Goal: Information Seeking & Learning: Check status

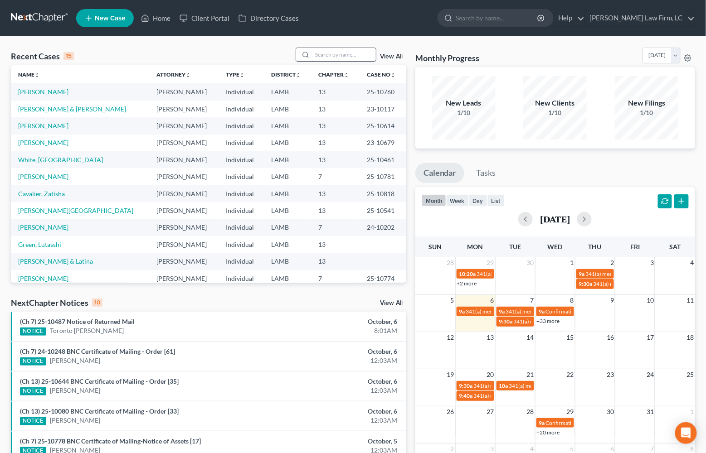
click at [325, 54] on input "search" at bounding box center [343, 54] width 63 height 13
click at [33, 90] on link "[PERSON_NAME]" at bounding box center [43, 92] width 50 height 8
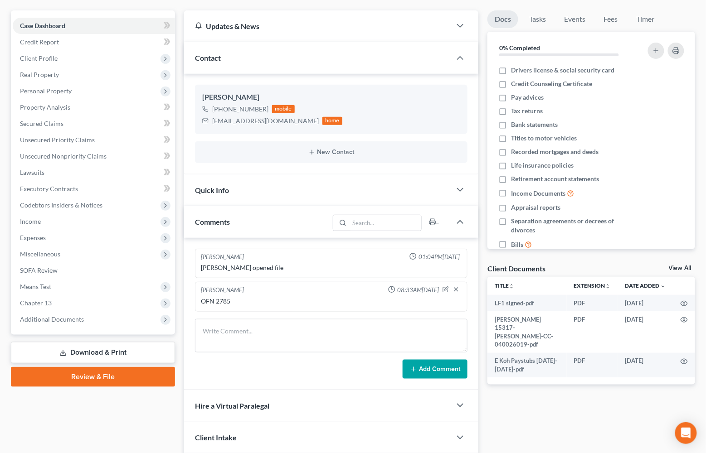
scroll to position [76, 0]
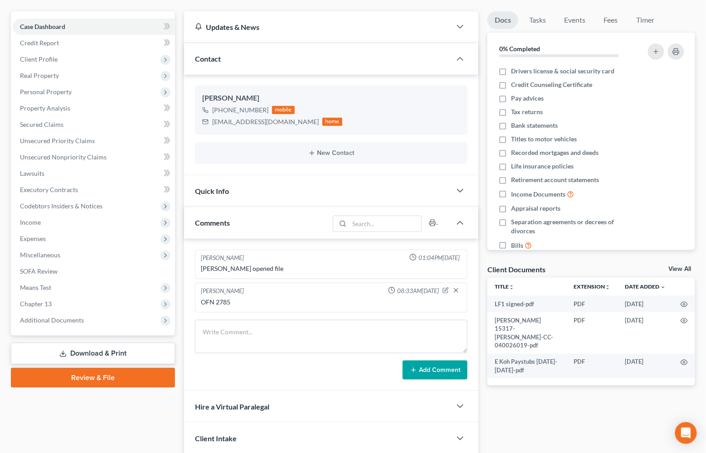
click at [120, 320] on div "Case Dashboard Payments Invoices Payments Payments Credit Report Client Profile…" at bounding box center [93, 173] width 164 height 324
click at [121, 312] on span "Additional Documents" at bounding box center [94, 320] width 162 height 16
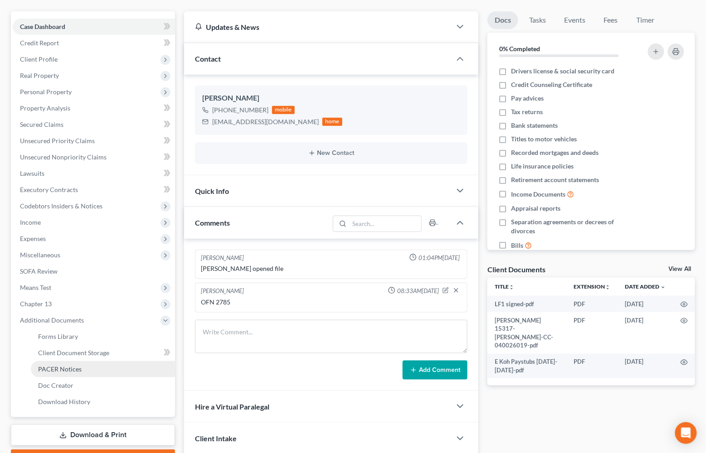
click at [101, 361] on link "PACER Notices" at bounding box center [103, 369] width 144 height 16
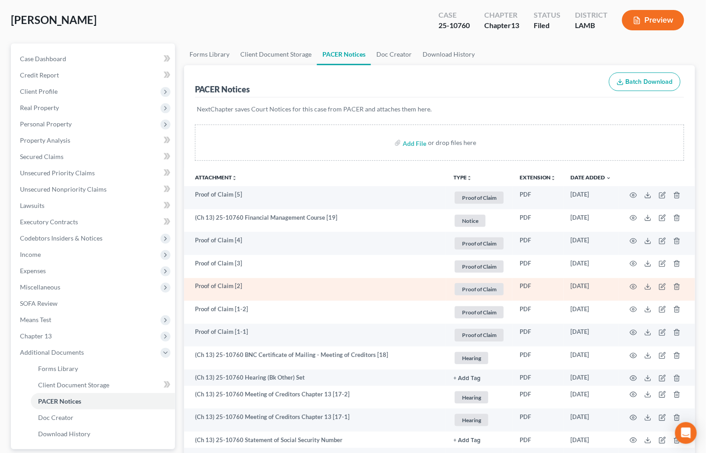
scroll to position [80, 0]
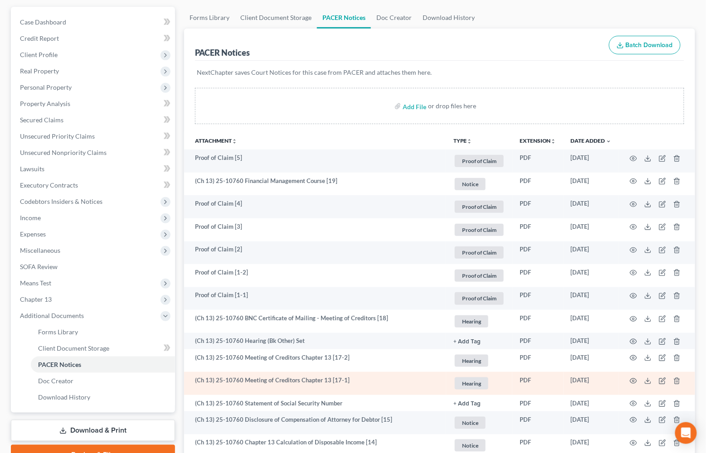
click at [637, 377] on td at bounding box center [657, 383] width 76 height 23
click at [629, 378] on icon "button" at bounding box center [632, 381] width 7 height 7
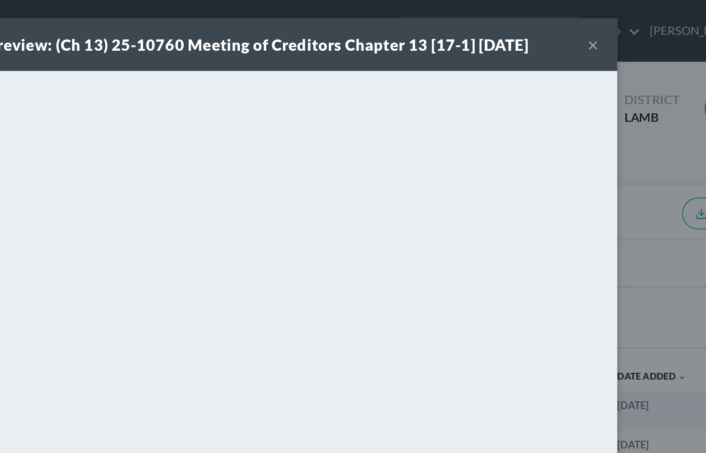
scroll to position [0, 0]
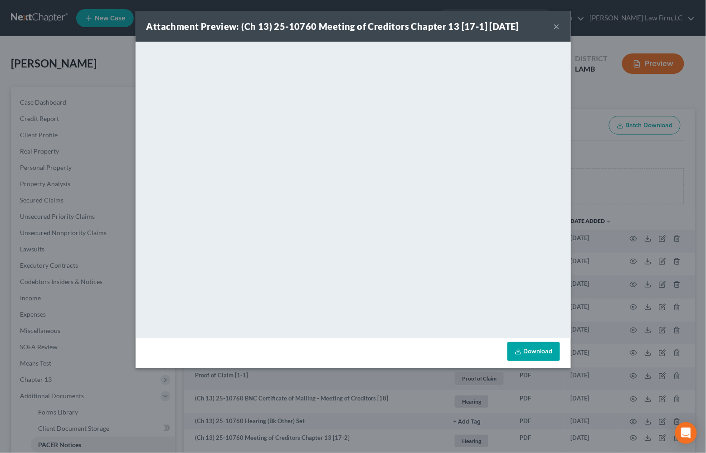
click at [557, 26] on button "×" at bounding box center [556, 26] width 6 height 11
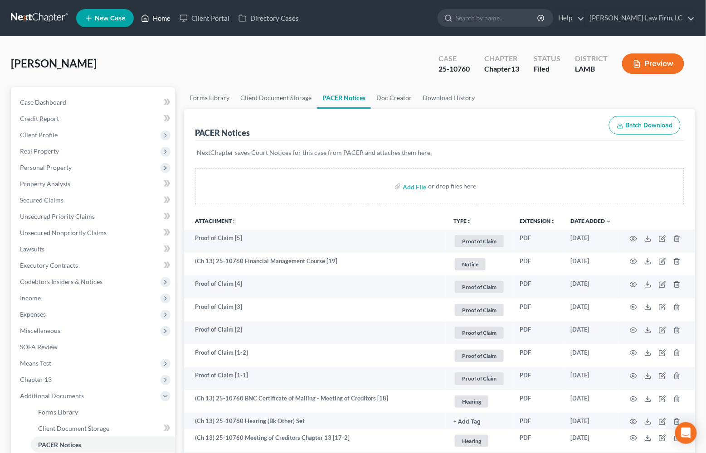
click at [159, 15] on link "Home" at bounding box center [155, 18] width 39 height 16
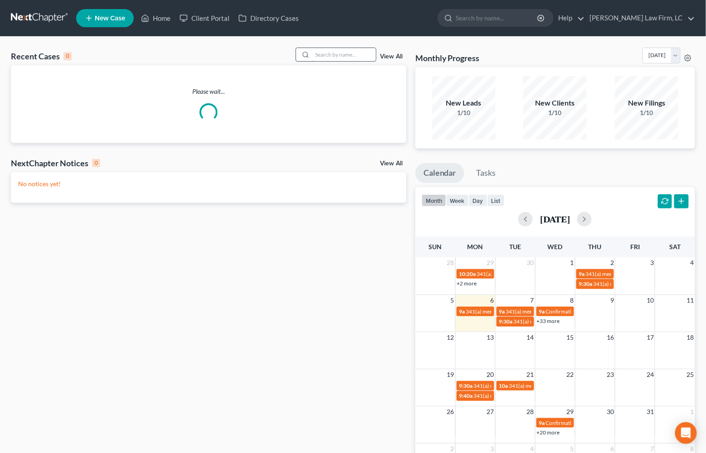
click at [337, 48] on input "search" at bounding box center [343, 54] width 63 height 13
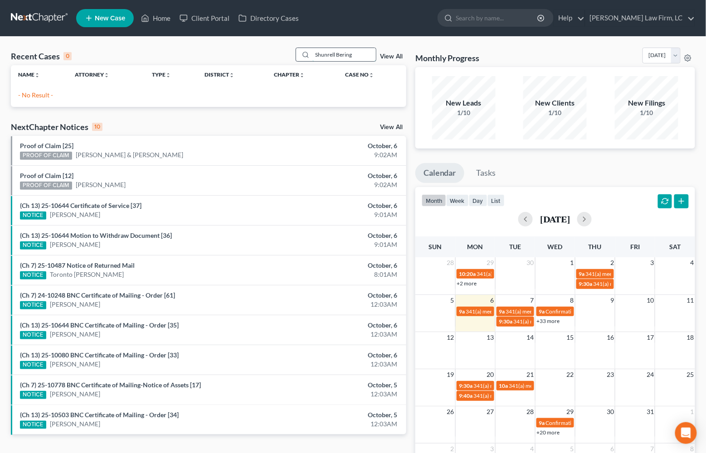
click at [331, 57] on input "Shunrell Bering" at bounding box center [343, 54] width 63 height 13
click at [329, 55] on input "Shunrell Bering" at bounding box center [343, 54] width 63 height 13
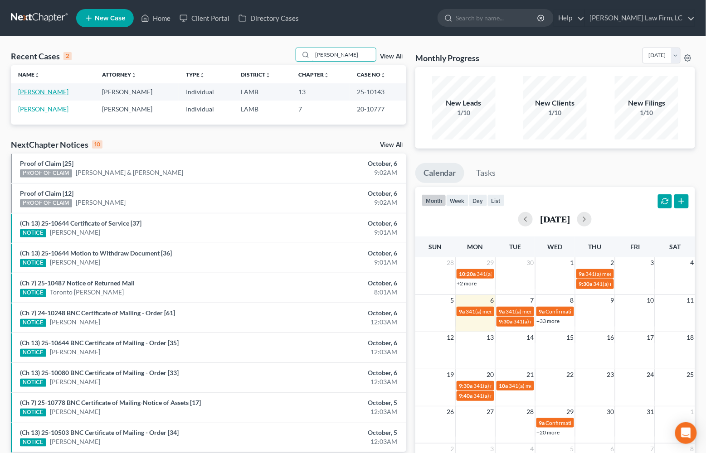
type input "[PERSON_NAME]"
click at [37, 93] on link "[PERSON_NAME]" at bounding box center [43, 92] width 50 height 8
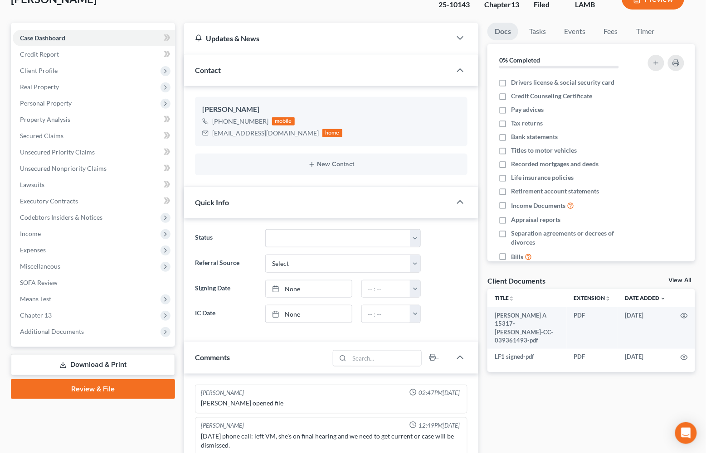
scroll to position [63, 0]
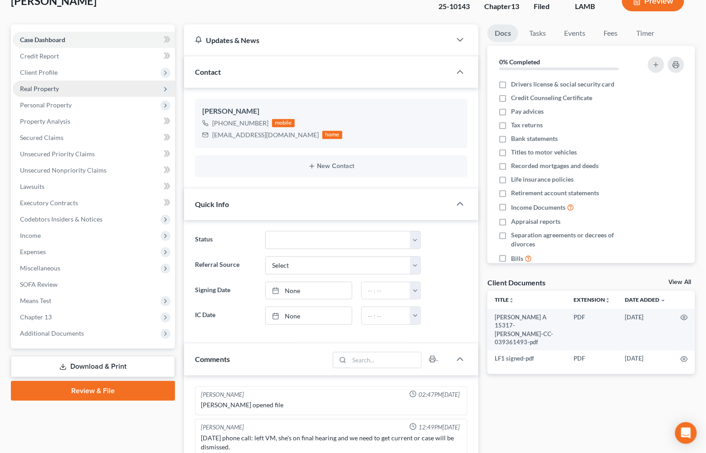
click at [112, 88] on span "Real Property" at bounding box center [94, 89] width 162 height 16
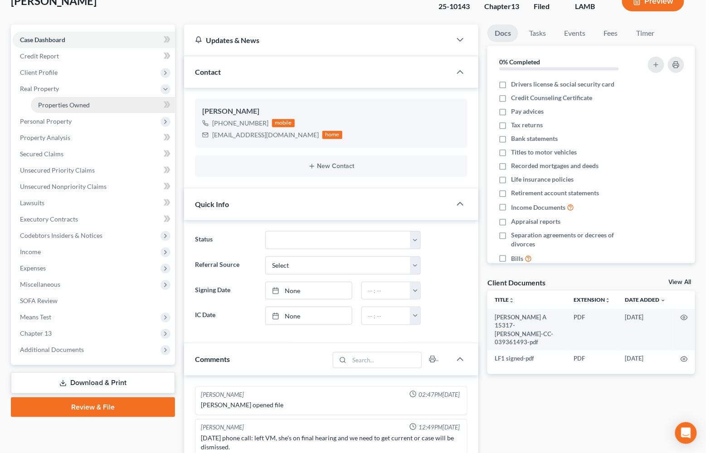
click at [113, 103] on link "Properties Owned" at bounding box center [103, 105] width 144 height 16
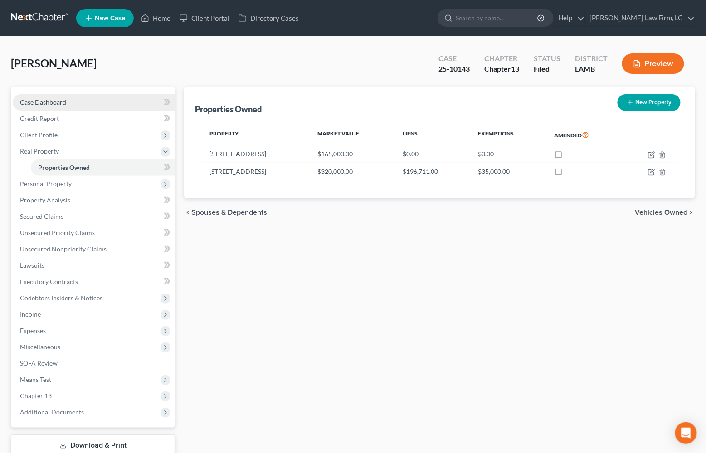
click at [52, 94] on link "Case Dashboard" at bounding box center [94, 102] width 162 height 16
select select "2"
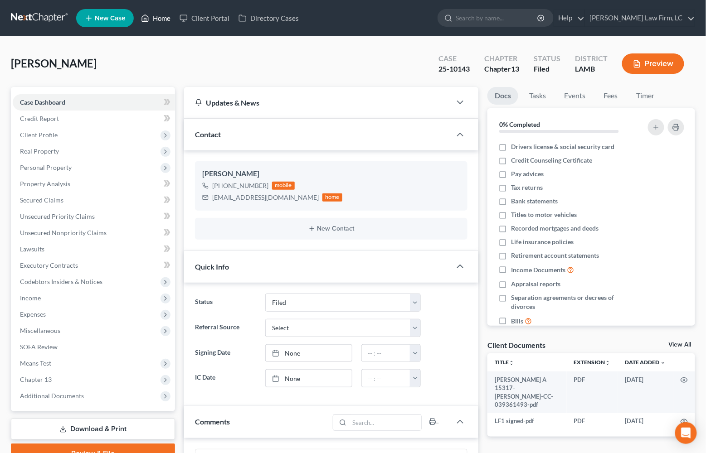
click at [167, 23] on link "Home" at bounding box center [155, 18] width 39 height 16
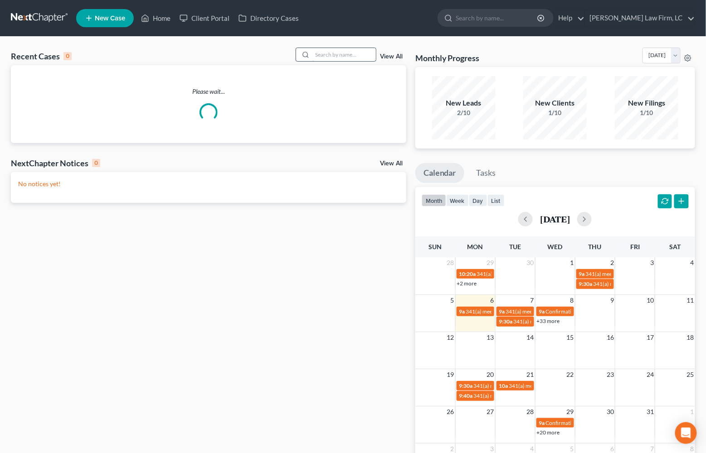
click at [332, 60] on input "search" at bounding box center [343, 54] width 63 height 13
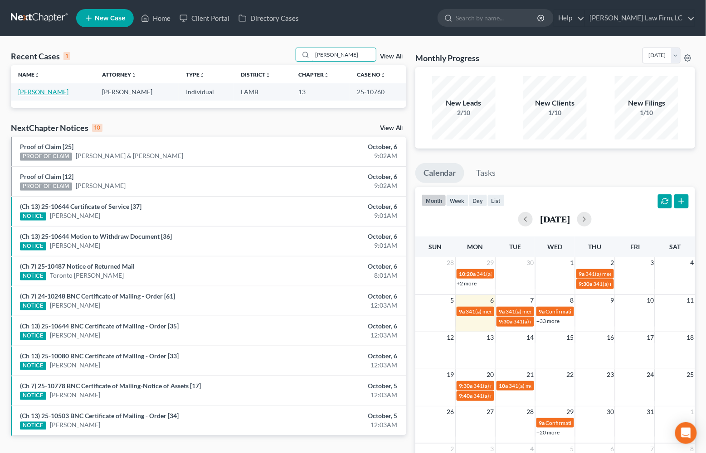
type input "[PERSON_NAME]"
click at [47, 95] on link "[PERSON_NAME]" at bounding box center [43, 92] width 50 height 8
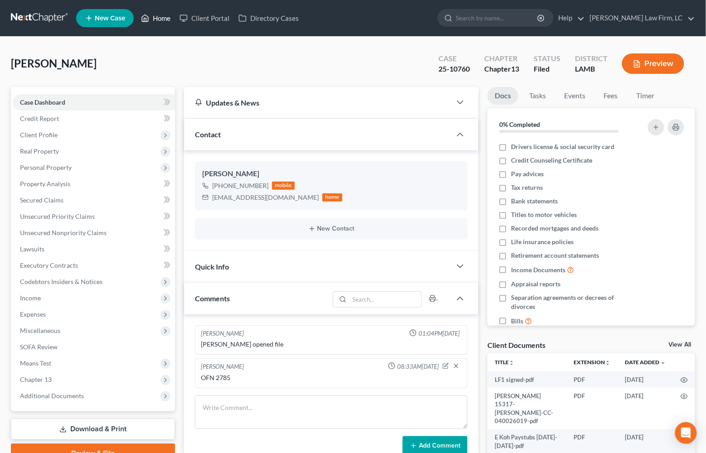
click at [164, 15] on link "Home" at bounding box center [155, 18] width 39 height 16
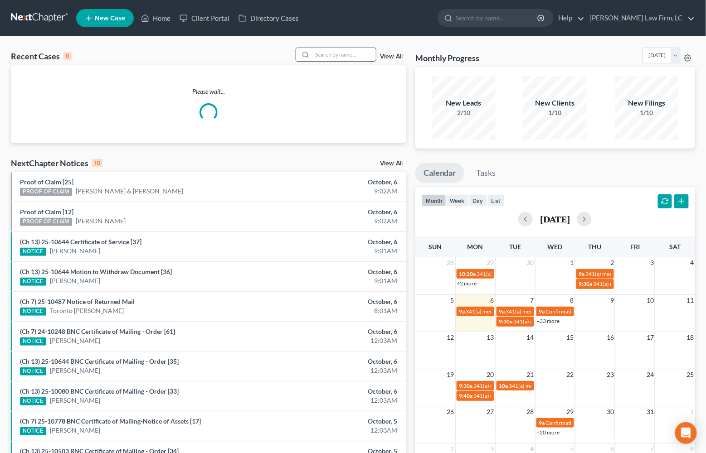
click at [337, 48] on div at bounding box center [335, 55] width 81 height 14
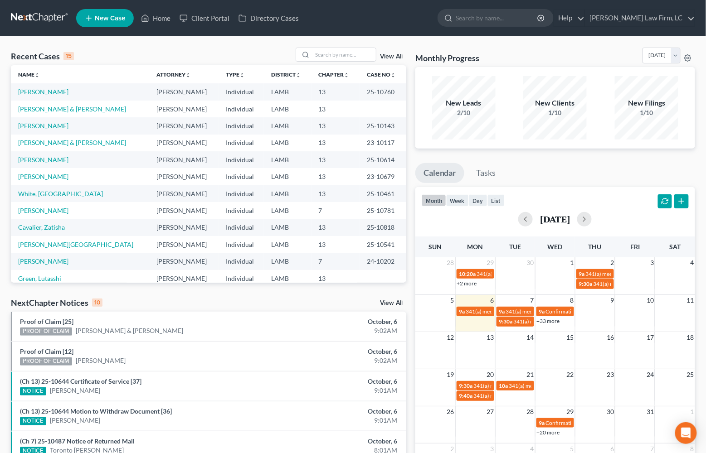
click at [339, 73] on div "Name unfold_more expand_more expand_less Attorney unfold_more expand_more expan…" at bounding box center [208, 174] width 395 height 218
click at [339, 58] on input "search" at bounding box center [343, 54] width 63 height 13
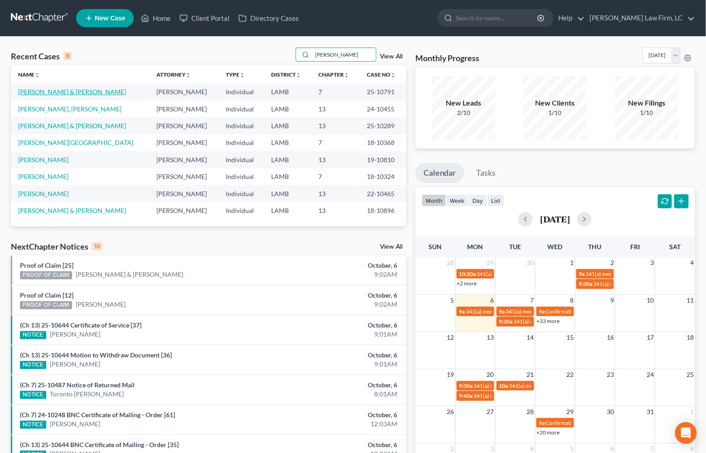
type input "[PERSON_NAME]"
click at [72, 91] on link "[PERSON_NAME] & [PERSON_NAME]" at bounding box center [72, 92] width 108 height 8
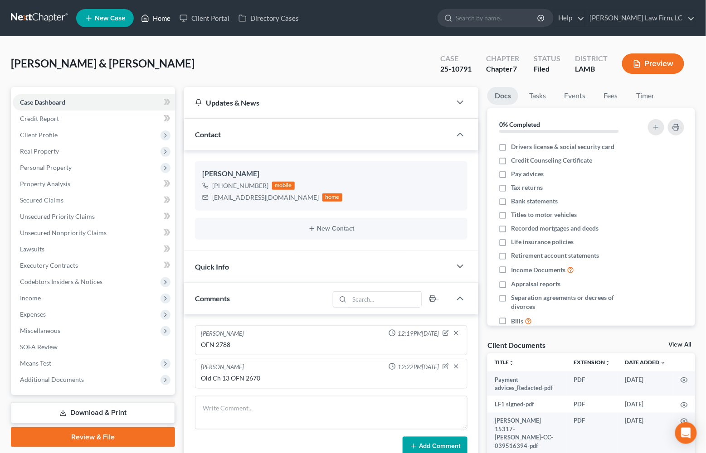
click at [161, 16] on link "Home" at bounding box center [155, 18] width 39 height 16
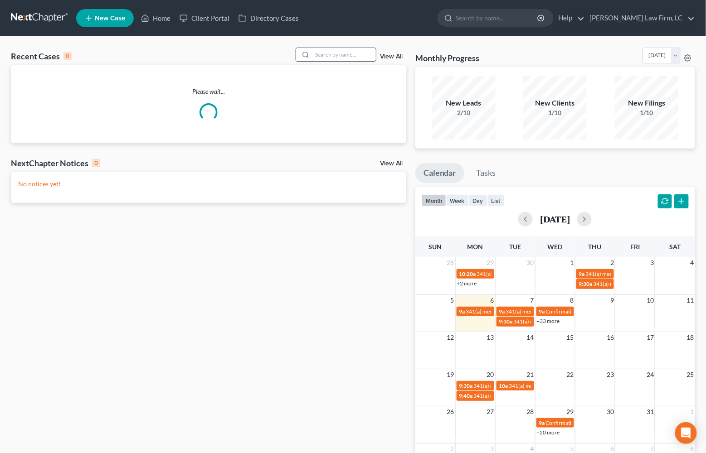
click at [325, 51] on input "search" at bounding box center [343, 54] width 63 height 13
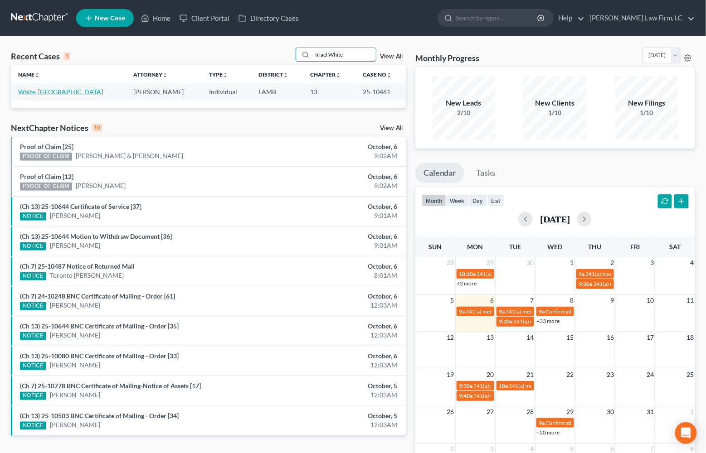
type input "Iriael White"
click at [45, 88] on link "White, [GEOGRAPHIC_DATA]" at bounding box center [60, 92] width 85 height 8
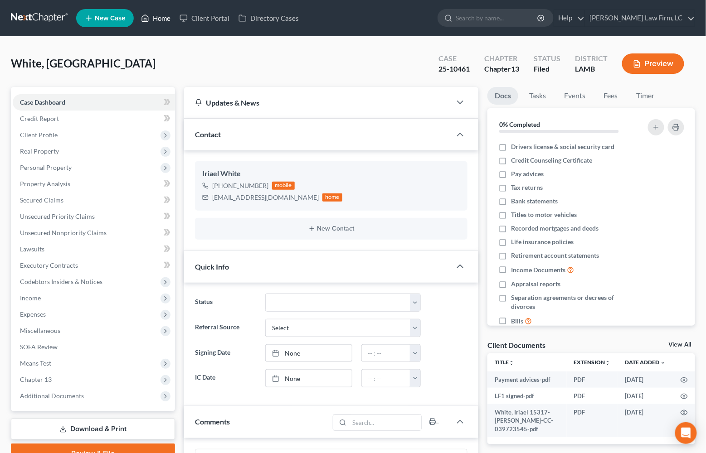
click at [151, 14] on link "Home" at bounding box center [155, 18] width 39 height 16
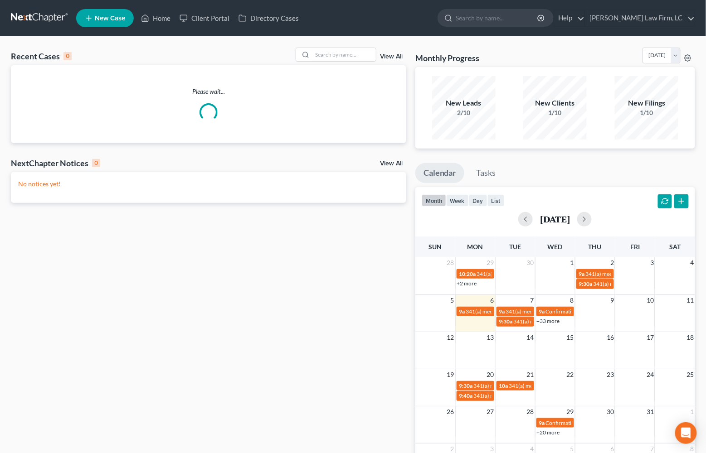
click at [324, 40] on div "Recent Cases 0 View All Please wait... NextChapter Notices 0 View All No notice…" at bounding box center [353, 272] width 706 height 471
click at [324, 44] on div "Recent Cases 0 View All Please wait... NextChapter Notices 0 View All No notice…" at bounding box center [353, 272] width 706 height 471
click at [324, 52] on input "search" at bounding box center [343, 54] width 63 height 13
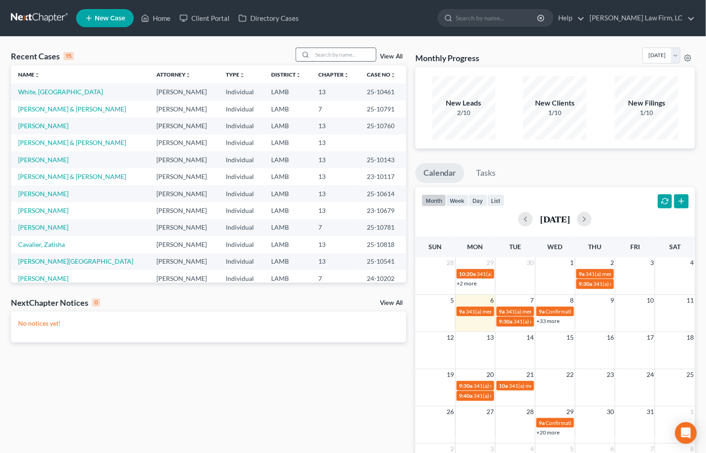
type input "H"
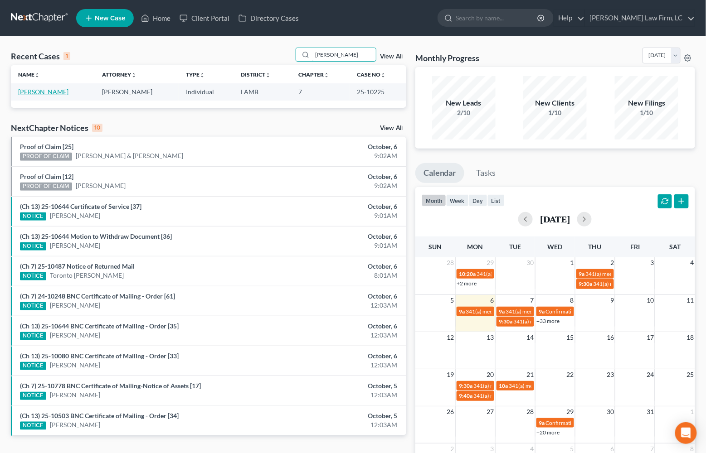
type input "[PERSON_NAME]"
click at [52, 91] on link "[PERSON_NAME]" at bounding box center [43, 92] width 50 height 8
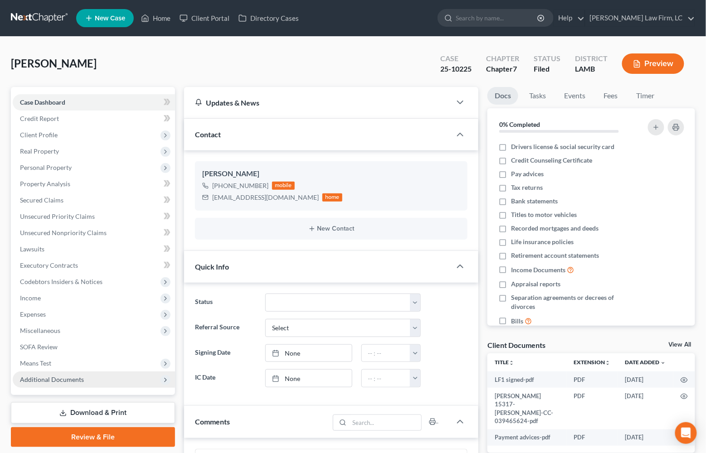
click at [110, 373] on span "Additional Documents" at bounding box center [94, 380] width 162 height 16
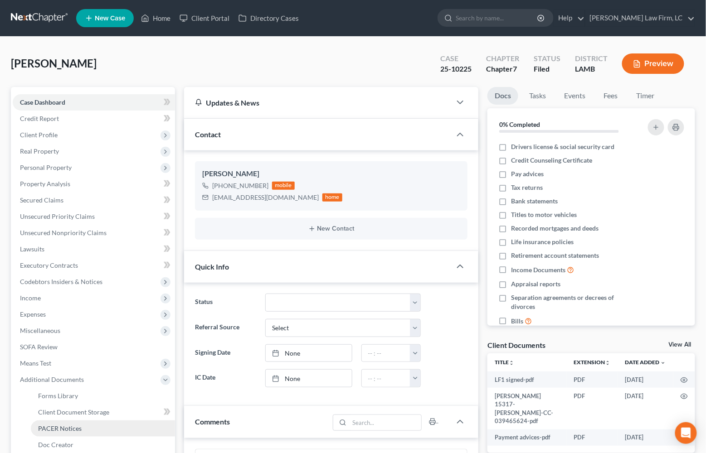
click at [99, 421] on link "PACER Notices" at bounding box center [103, 429] width 144 height 16
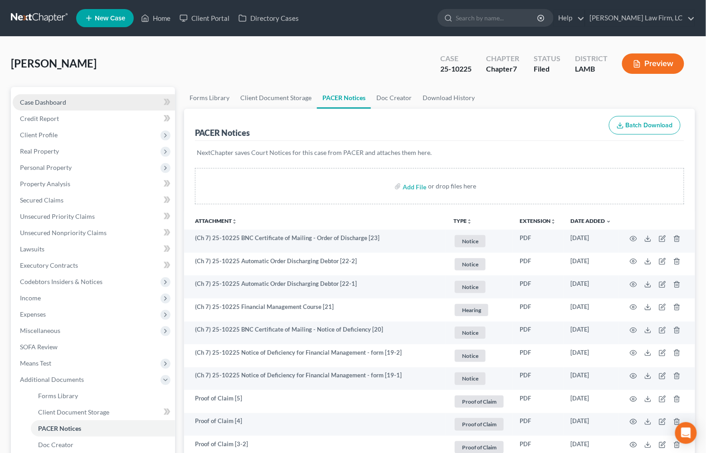
click at [62, 102] on span "Case Dashboard" at bounding box center [43, 102] width 46 height 8
select select "2"
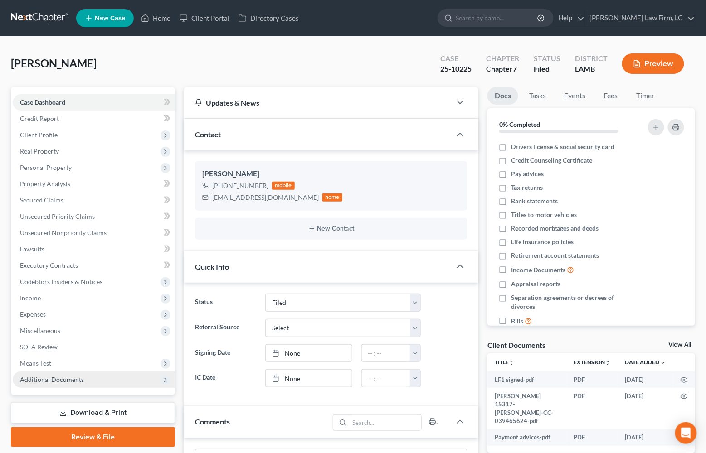
click at [70, 376] on span "Additional Documents" at bounding box center [52, 380] width 64 height 8
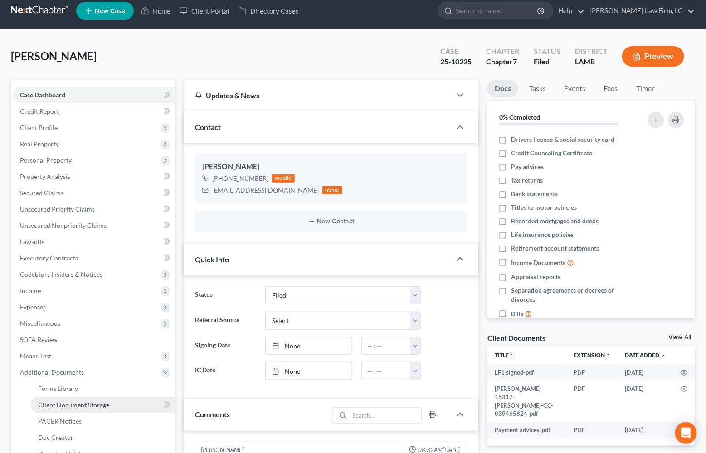
scroll to position [16, 0]
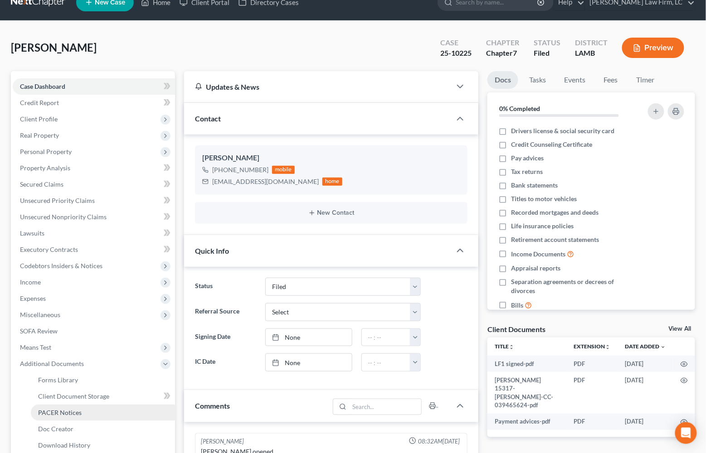
click at [138, 406] on link "PACER Notices" at bounding box center [103, 413] width 144 height 16
